Goal: Contribute content: Add original content to the website for others to see

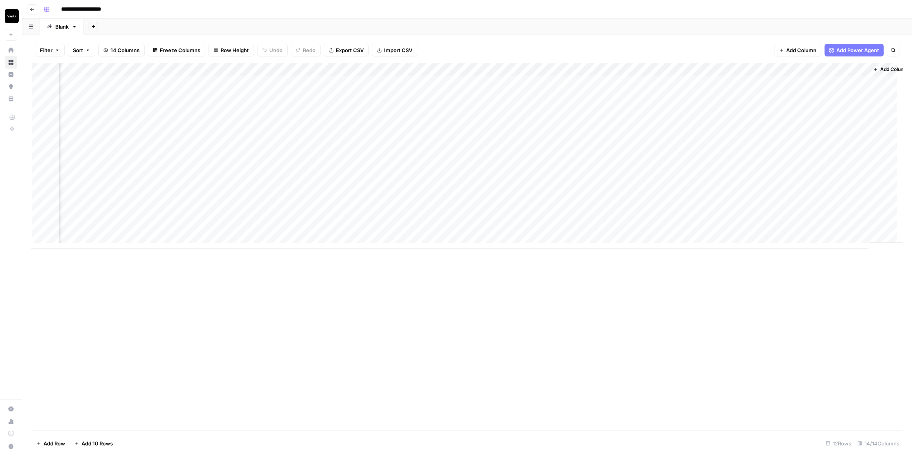
scroll to position [0, 326]
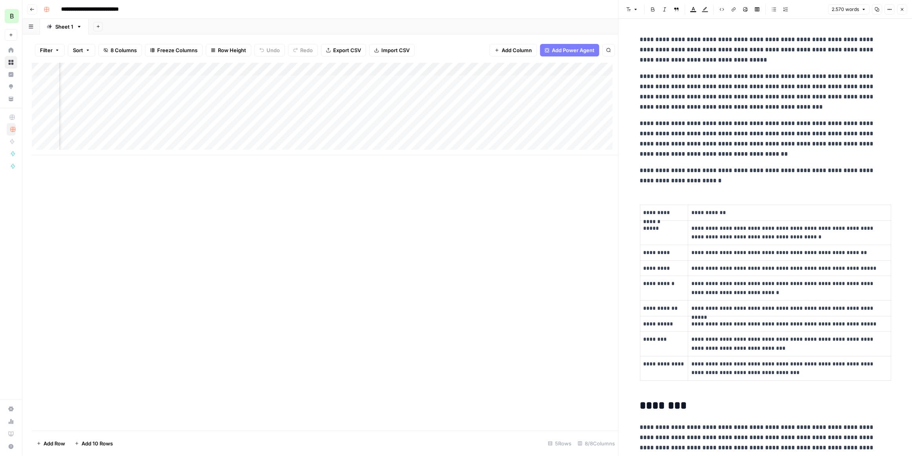
scroll to position [0, 122]
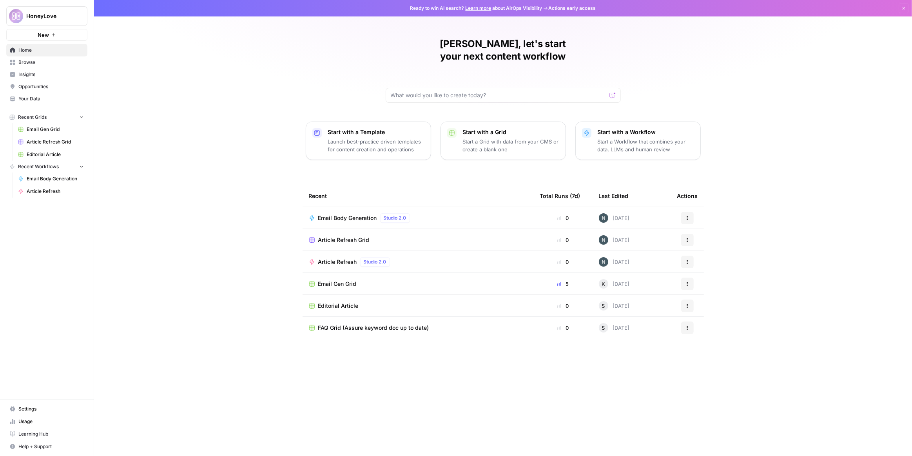
click at [49, 94] on link "Your Data" at bounding box center [46, 98] width 81 height 13
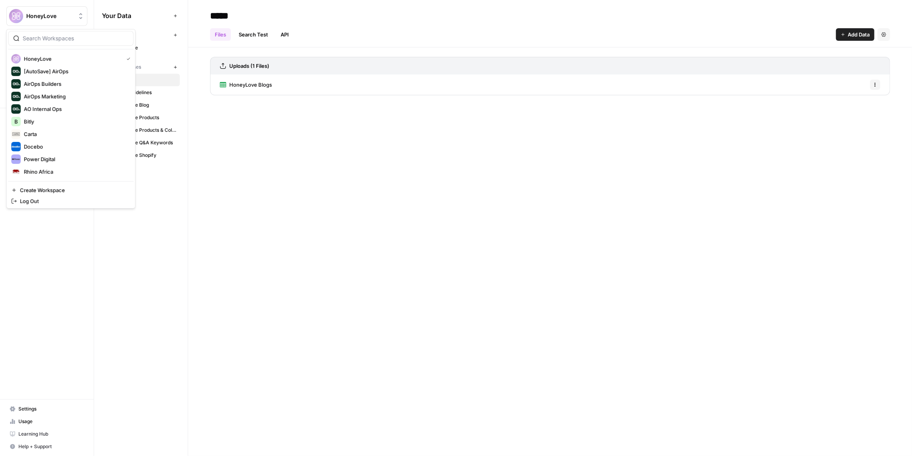
click at [51, 16] on span "HoneyLove" at bounding box center [49, 16] width 47 height 8
click at [32, 83] on span "Bitly" at bounding box center [75, 84] width 103 height 8
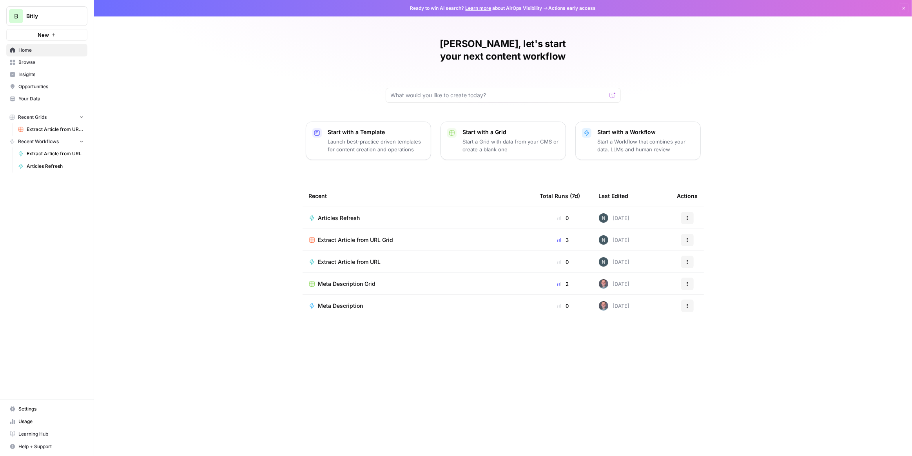
click at [20, 11] on div "B" at bounding box center [16, 16] width 14 height 14
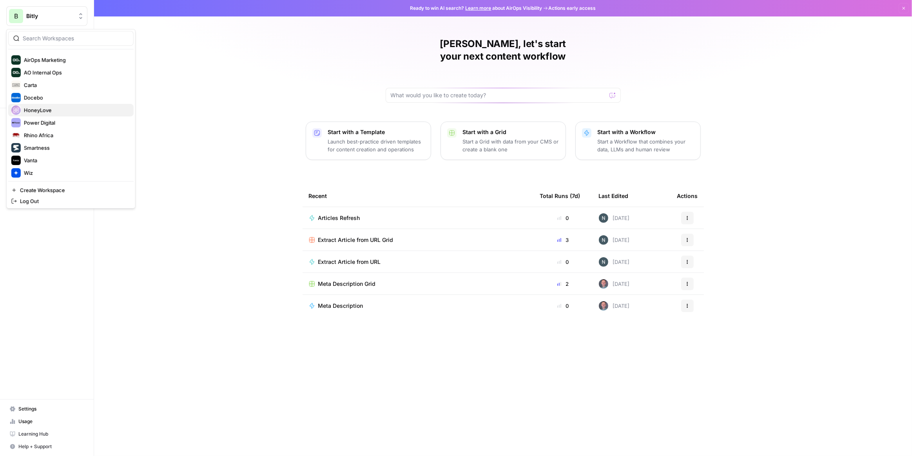
scroll to position [37, 0]
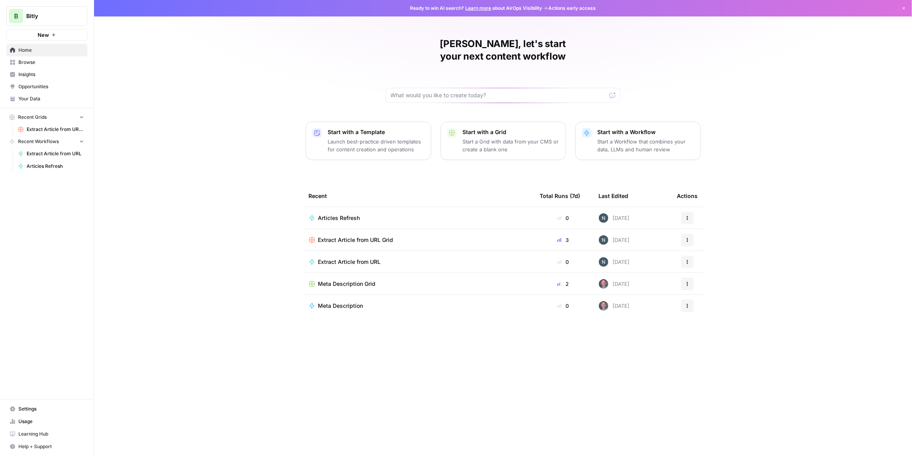
click at [195, 97] on div "Nicolas, let's start your next content workflow Start with a Template Launch be…" at bounding box center [503, 228] width 818 height 456
click at [47, 101] on span "Your Data" at bounding box center [50, 98] width 65 height 7
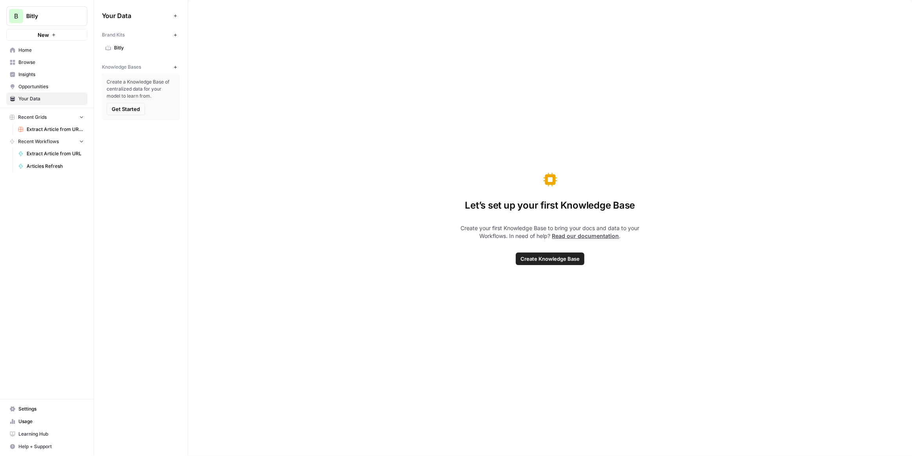
click at [30, 407] on span "Settings" at bounding box center [50, 408] width 65 height 7
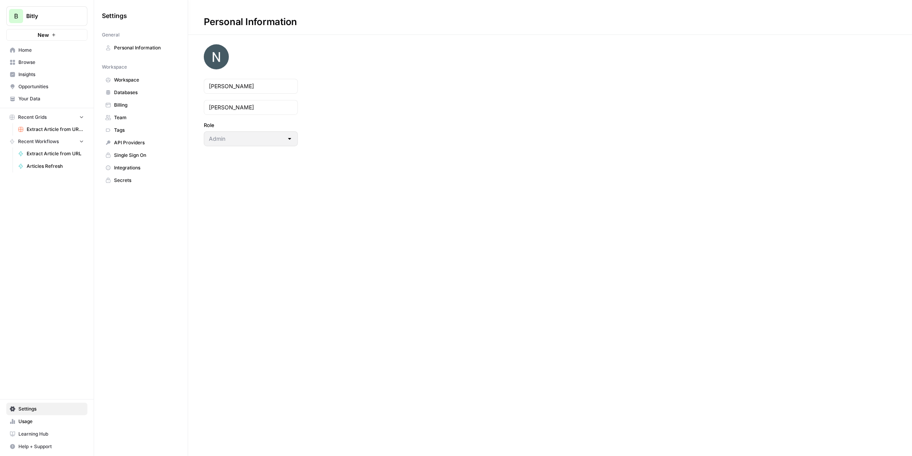
click at [129, 77] on span "Workspace" at bounding box center [145, 79] width 62 height 7
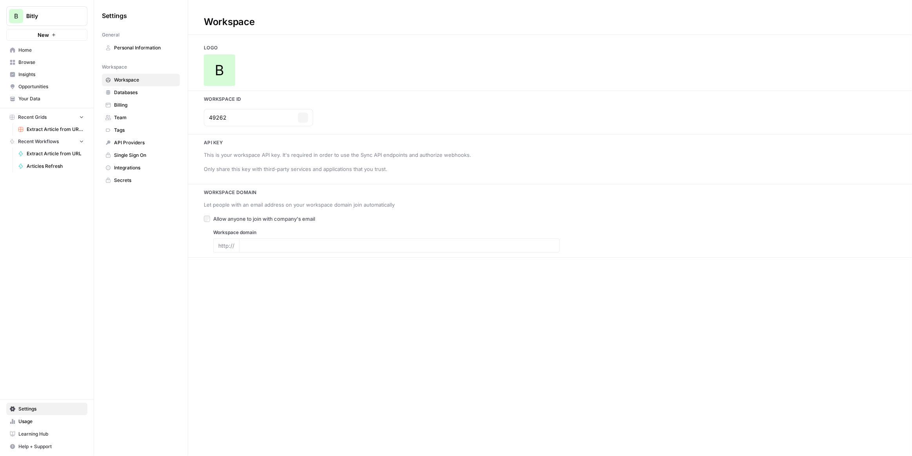
type input "bitly.com"
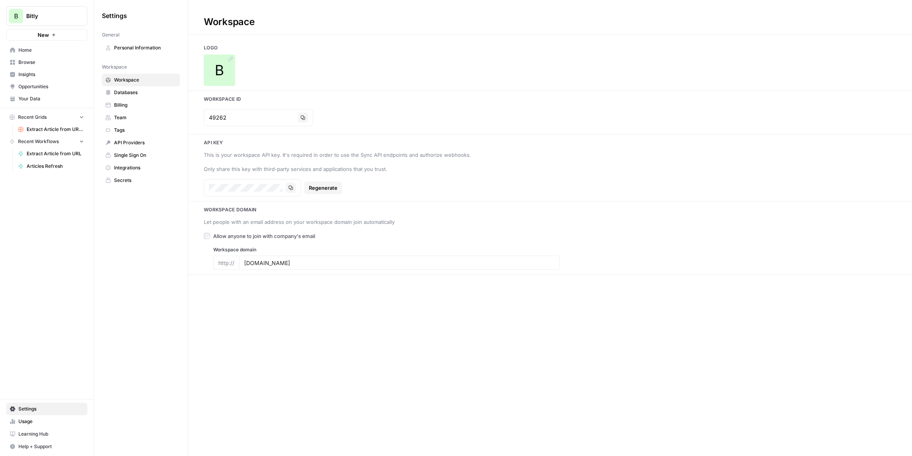
click at [227, 69] on div "B" at bounding box center [219, 69] width 31 height 31
click at [136, 116] on span "Team" at bounding box center [145, 117] width 62 height 7
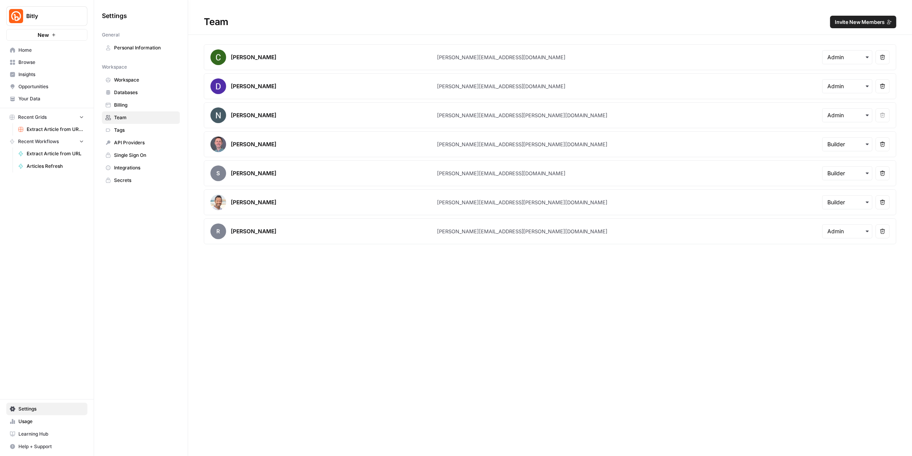
click at [129, 127] on span "Tags" at bounding box center [145, 130] width 62 height 7
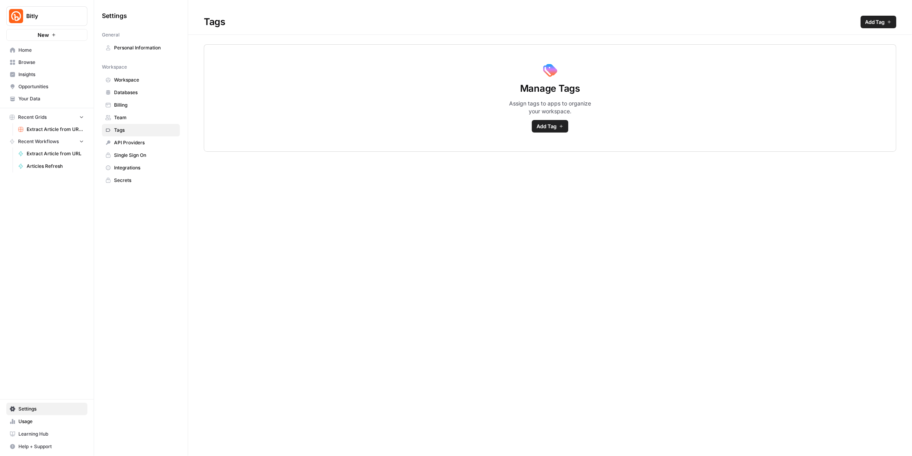
click at [36, 49] on span "Home" at bounding box center [50, 50] width 65 height 7
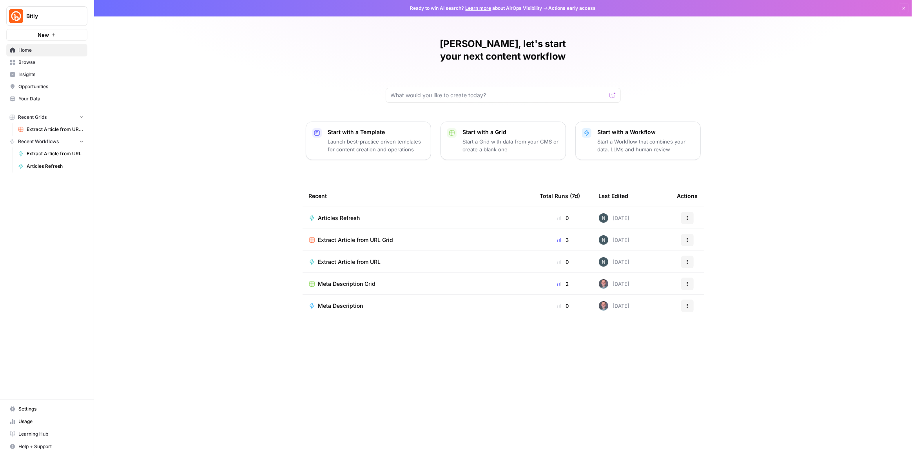
click at [44, 62] on span "Browse" at bounding box center [50, 62] width 65 height 7
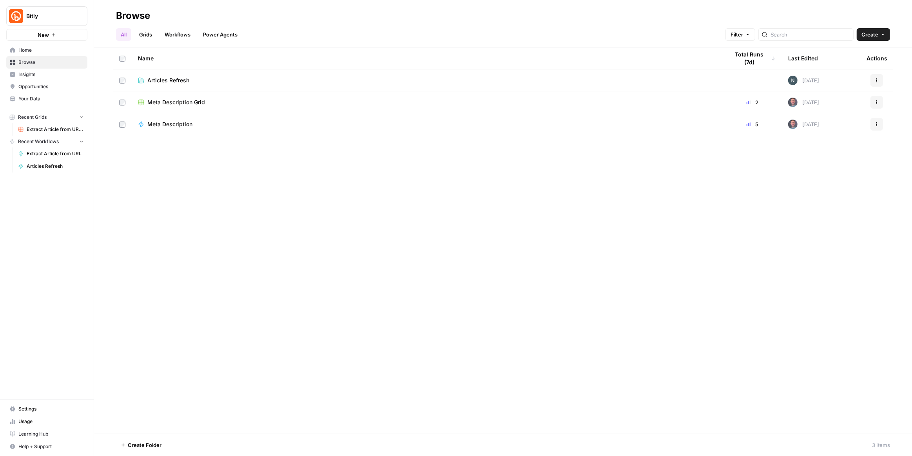
click at [199, 79] on link "Articles Refresh" at bounding box center [427, 80] width 579 height 8
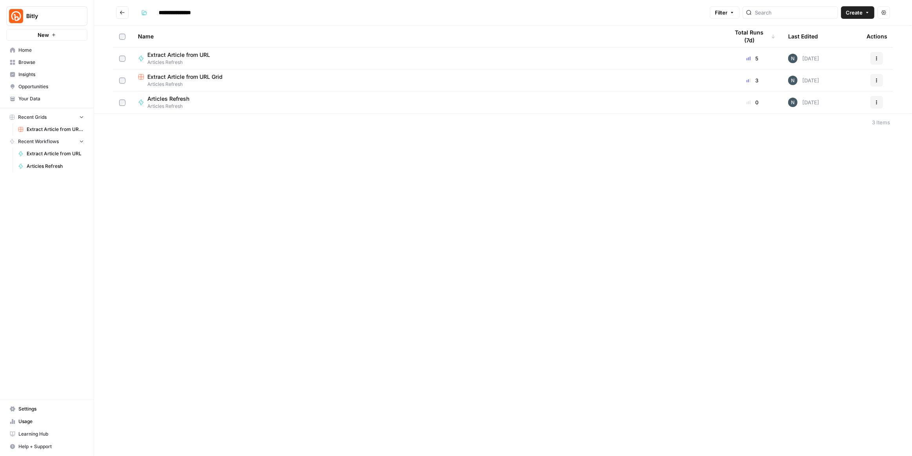
click at [53, 95] on span "Your Data" at bounding box center [50, 98] width 65 height 7
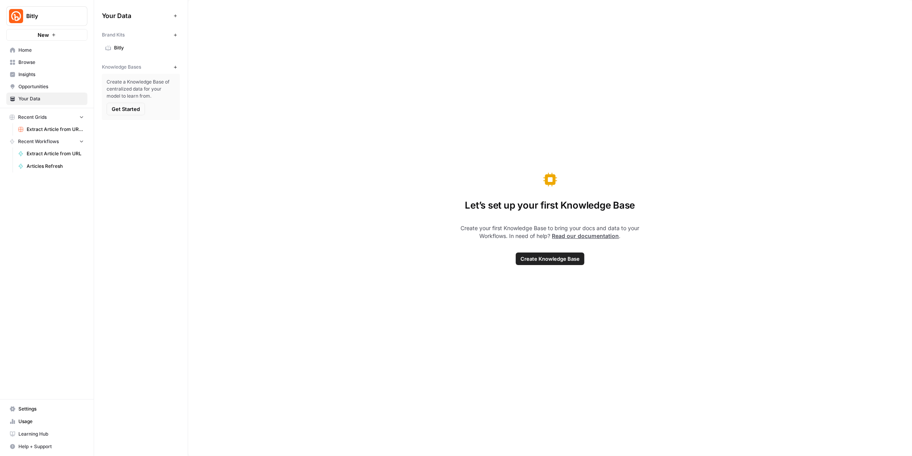
click at [135, 103] on button "Get Started" at bounding box center [126, 109] width 38 height 13
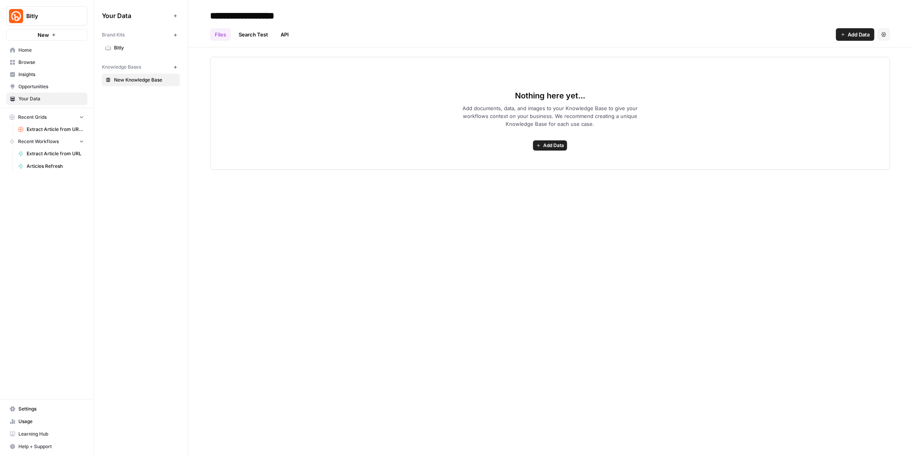
click at [269, 17] on input "**********" at bounding box center [269, 16] width 125 height 16
type input "**********"
click at [847, 33] on span "Add Data" at bounding box center [858, 35] width 22 height 8
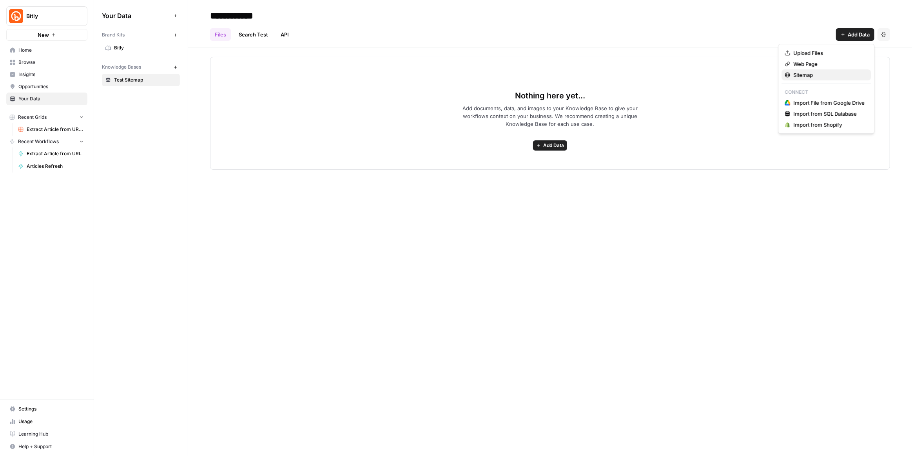
click at [815, 76] on span "Sitemap" at bounding box center [828, 75] width 71 height 8
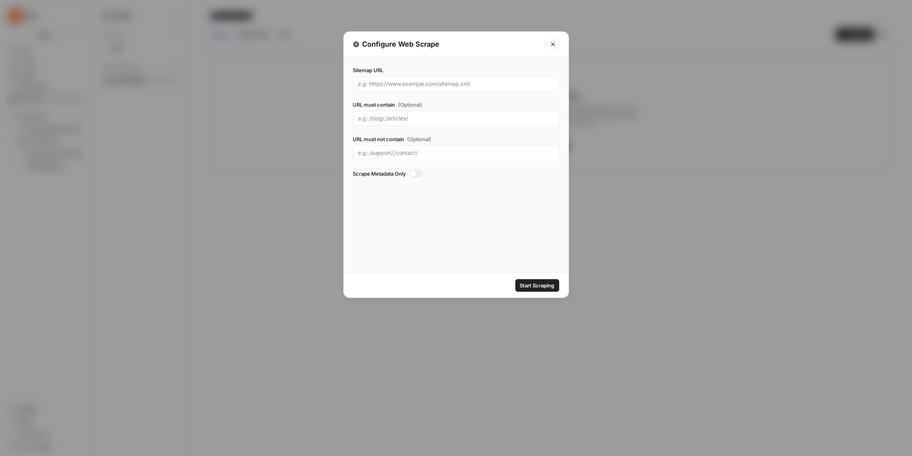
drag, startPoint x: 416, startPoint y: 176, endPoint x: 409, endPoint y: 87, distance: 88.4
click at [416, 175] on div at bounding box center [416, 174] width 14 height 8
click at [407, 79] on div at bounding box center [456, 83] width 206 height 15
paste input "https://bitly.com/pages/sitemap_index.xml"
type input "https://bitly.com/pages/sitemap_index.xml"
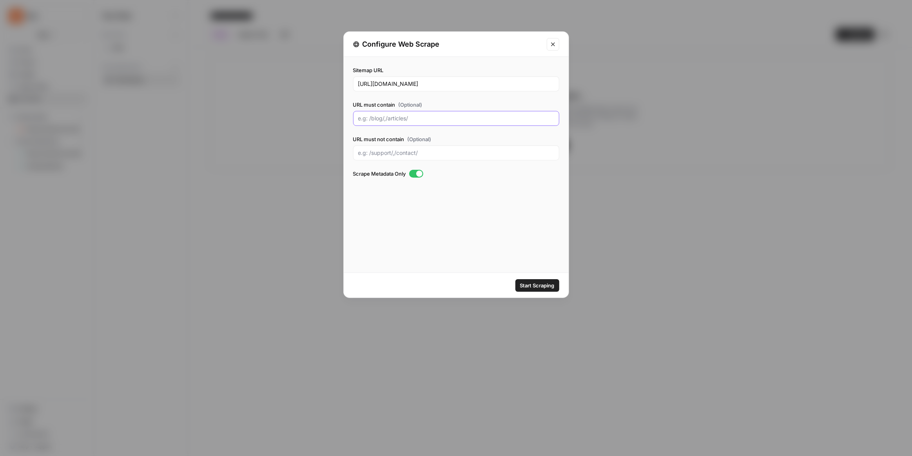
click at [399, 116] on input "URL must contain (Optional)" at bounding box center [456, 118] width 196 height 8
type input "/blog"
click at [546, 287] on span "Start Scraping" at bounding box center [537, 285] width 34 height 8
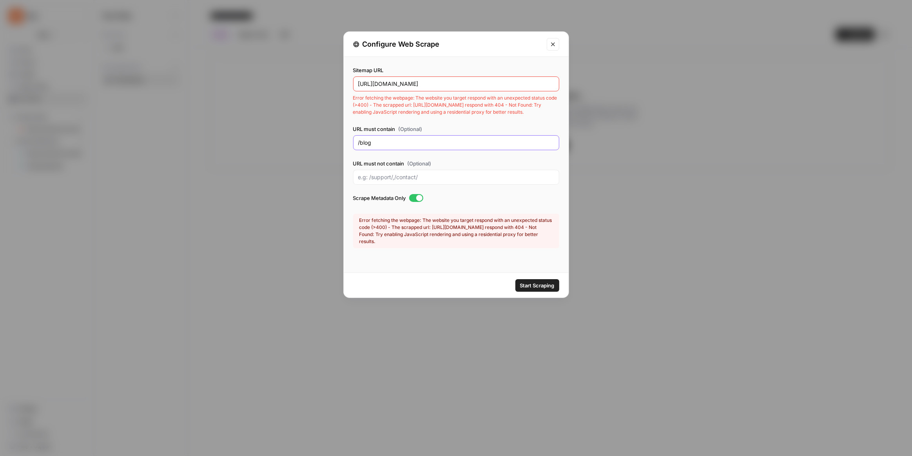
drag, startPoint x: 388, startPoint y: 141, endPoint x: 342, endPoint y: 141, distance: 46.6
click at [342, 141] on div "Configure Web Scrape Sitemap URL https://bitly.com/pages/sitemap_index.xml Erro…" at bounding box center [456, 228] width 912 height 456
click at [405, 140] on input "/blog" at bounding box center [456, 143] width 196 height 8
drag, startPoint x: 406, startPoint y: 143, endPoint x: 351, endPoint y: 143, distance: 54.5
click at [351, 143] on div "Sitemap URL https://bitly.com/pages/sitemap_index.xml Error fetching the webpag…" at bounding box center [456, 135] width 225 height 157
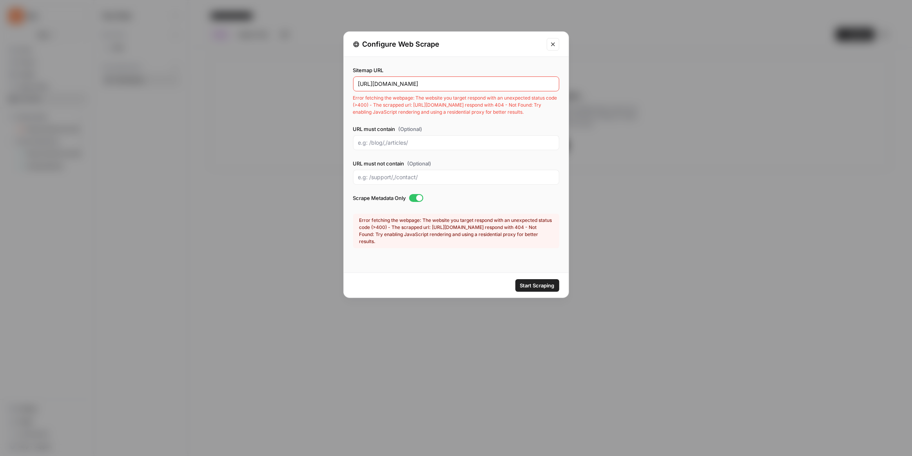
drag, startPoint x: 473, startPoint y: 85, endPoint x: 331, endPoint y: 87, distance: 141.5
click at [332, 87] on div "Configure Web Scrape Sitemap URL https://bitly.com/pages/sitemap_index.xml Erro…" at bounding box center [456, 228] width 912 height 456
paste input "blog-hub/sitemap-"
type input "https://bitly.com/blog-hub/sitemap-index.xml"
click at [524, 286] on span "Start Scraping" at bounding box center [537, 285] width 34 height 8
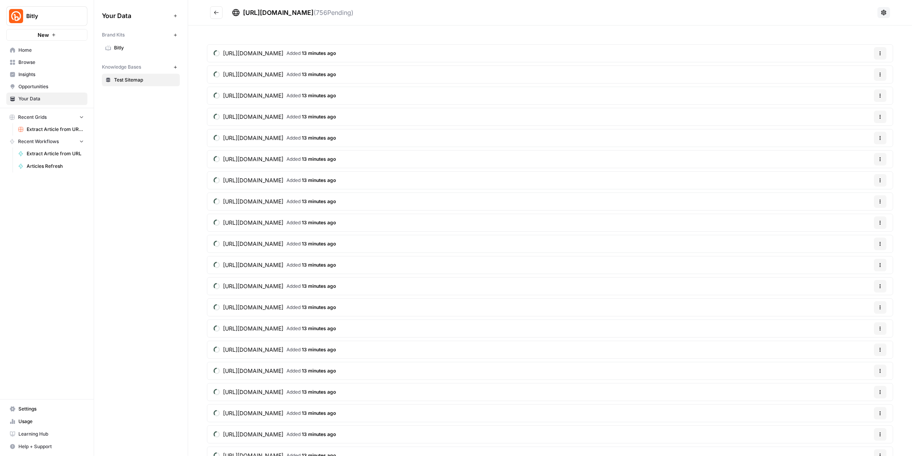
click at [214, 15] on icon "Go back" at bounding box center [216, 12] width 5 height 5
